Goal: Task Accomplishment & Management: Use online tool/utility

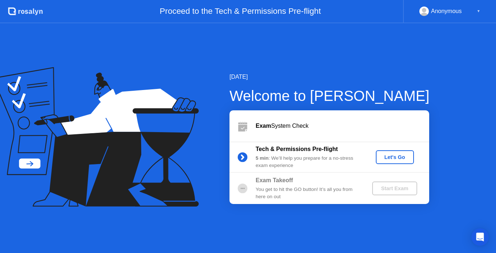
click at [392, 156] on div "Let's Go" at bounding box center [394, 157] width 32 height 6
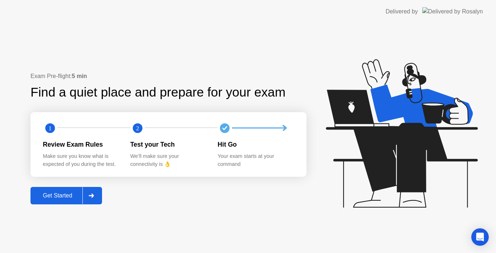
click at [56, 196] on div "Get Started" at bounding box center [58, 195] width 50 height 7
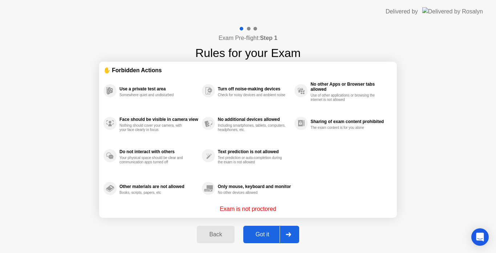
click at [290, 235] on icon at bounding box center [288, 234] width 5 height 4
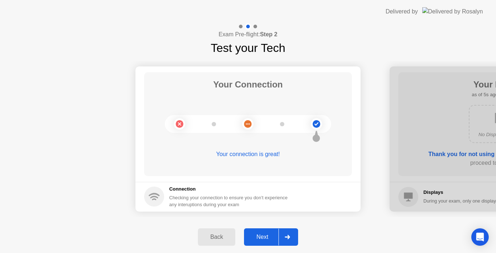
click at [290, 235] on icon at bounding box center [286, 237] width 5 height 4
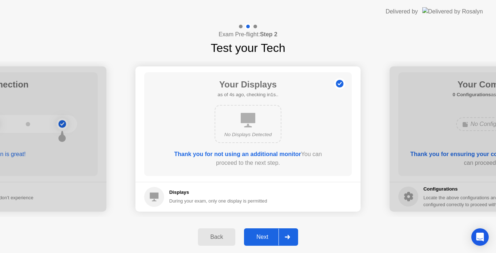
click at [290, 235] on icon at bounding box center [286, 237] width 5 height 4
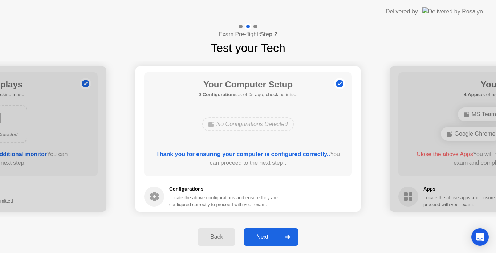
click at [290, 235] on icon at bounding box center [286, 237] width 5 height 4
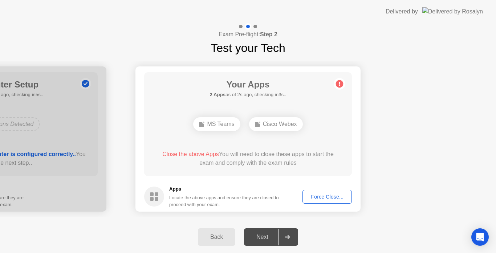
click at [272, 124] on div "Cisco Webex" at bounding box center [276, 124] width 54 height 14
click at [320, 196] on div "Force Close..." at bounding box center [327, 197] width 44 height 6
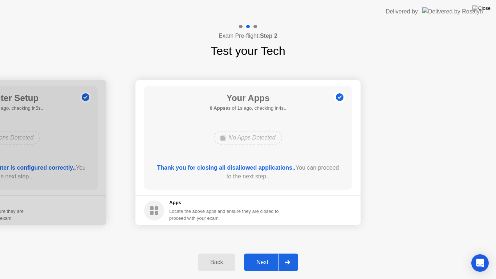
click at [286, 253] on icon at bounding box center [286, 262] width 5 height 4
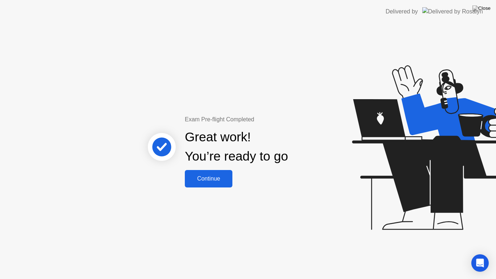
click at [208, 177] on div "Continue" at bounding box center [208, 178] width 43 height 7
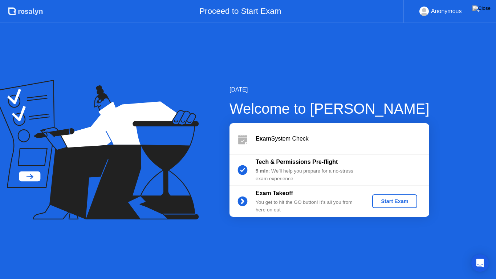
click at [389, 206] on button "Start Exam" at bounding box center [394, 201] width 45 height 14
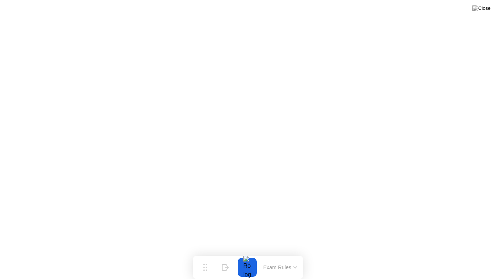
click at [245, 253] on div at bounding box center [246, 267] width 15 height 19
click at [486, 8] on img at bounding box center [481, 8] width 18 height 6
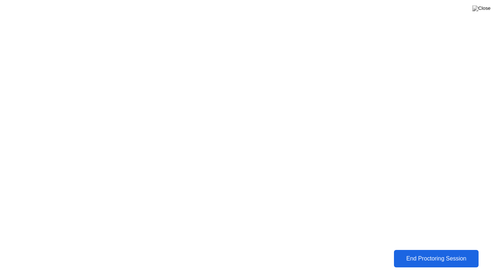
click at [427, 253] on div "End Proctoring Session" at bounding box center [435, 258] width 81 height 7
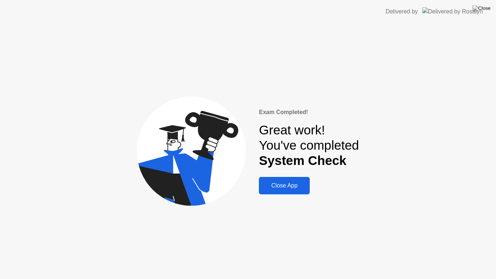
click at [282, 184] on div "Close App" at bounding box center [284, 185] width 46 height 7
